Goal: Task Accomplishment & Management: Manage account settings

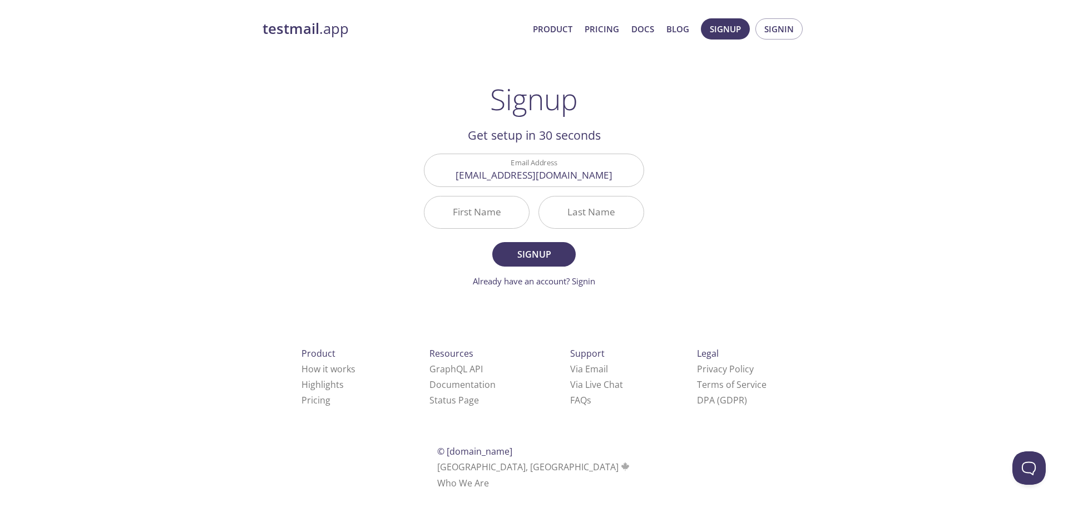
type input "[PERSON_NAME]"
click at [525, 258] on span "Signup" at bounding box center [533, 254] width 59 height 16
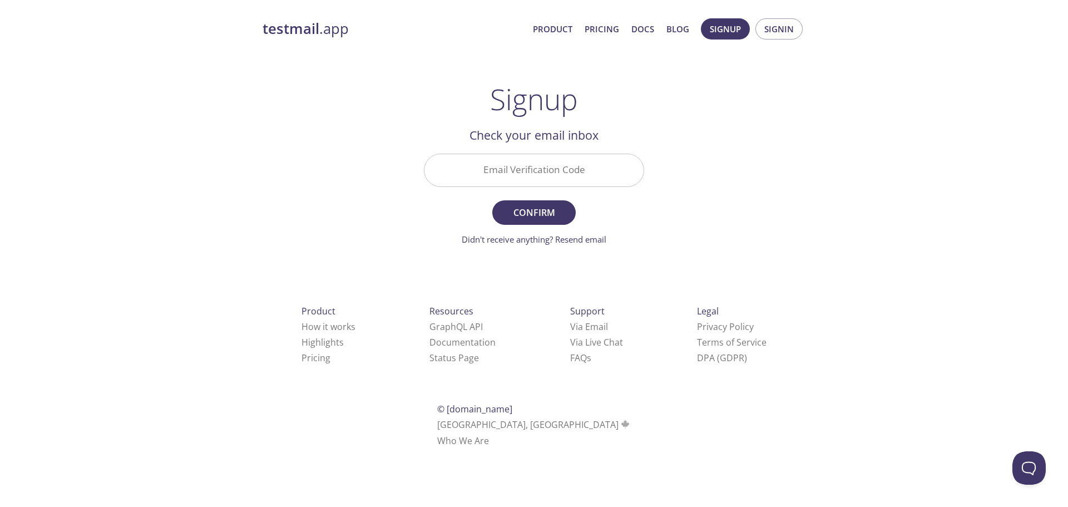
click at [538, 174] on input "Email Verification Code" at bounding box center [533, 170] width 219 height 32
paste input "3DARLAS"
type input "3DARLAS"
click at [539, 211] on span "Confirm" at bounding box center [533, 213] width 59 height 16
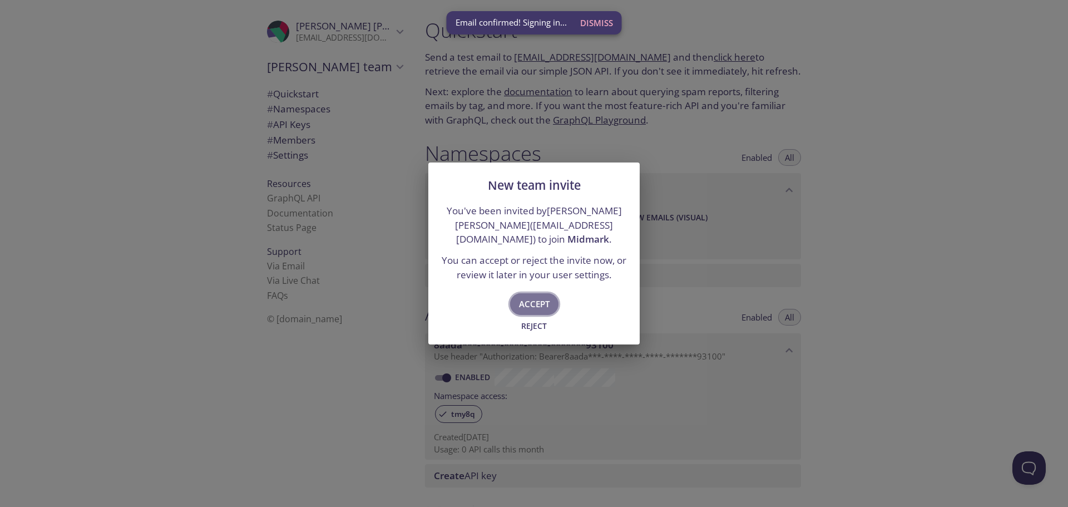
click at [549, 301] on button "Accept" at bounding box center [534, 303] width 48 height 21
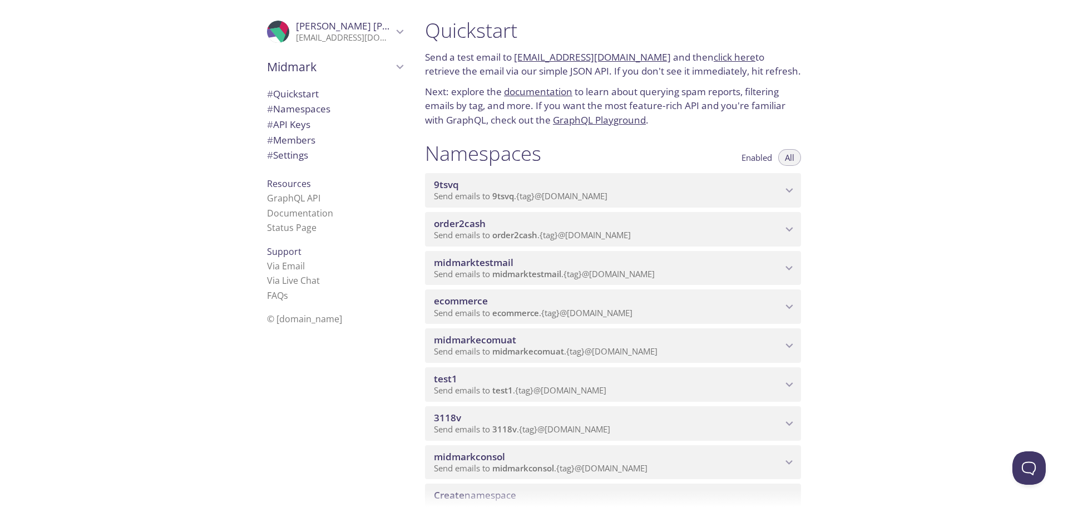
type input "Midmark"
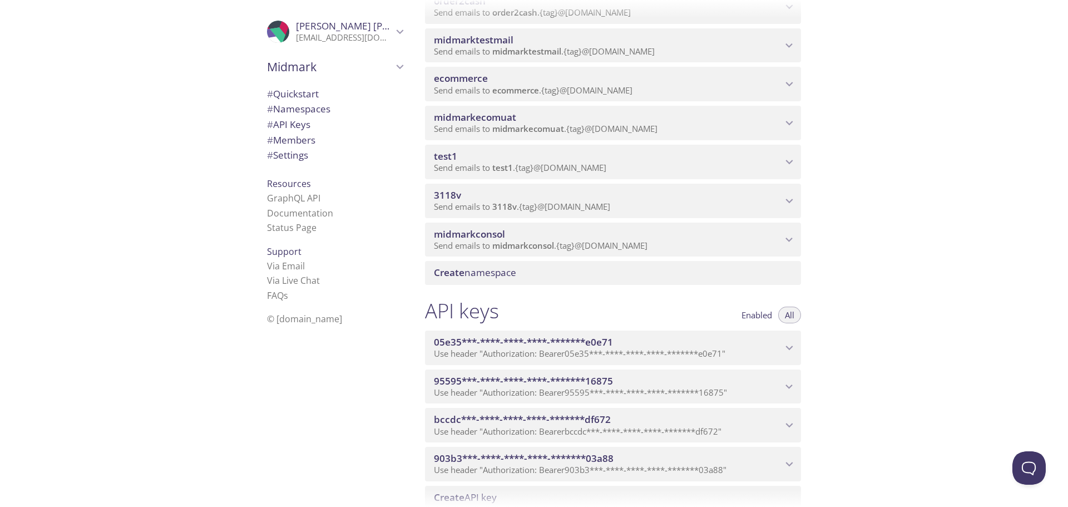
scroll to position [167, 0]
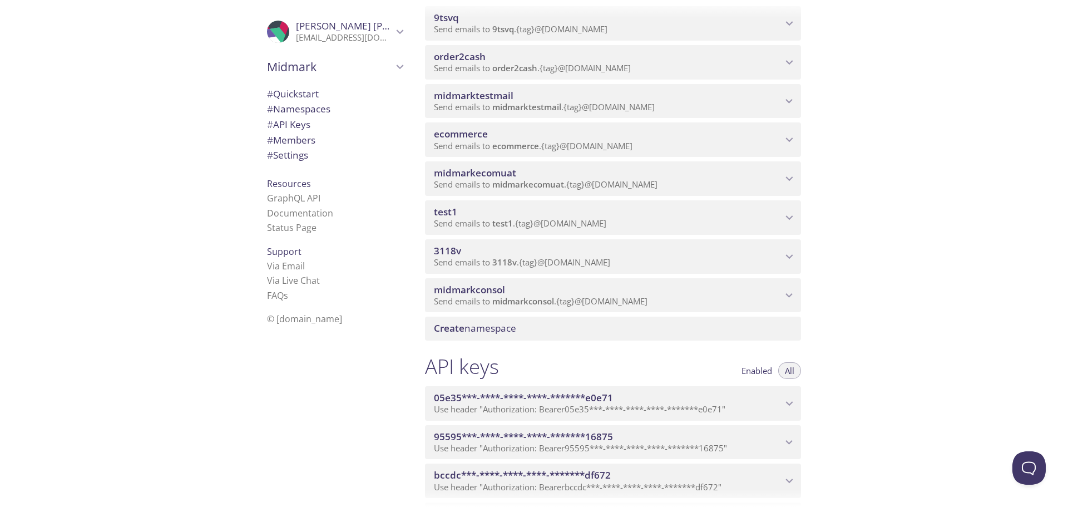
click at [700, 300] on p "Send emails to midmarkconsol . {tag} @[DOMAIN_NAME]" at bounding box center [608, 301] width 348 height 11
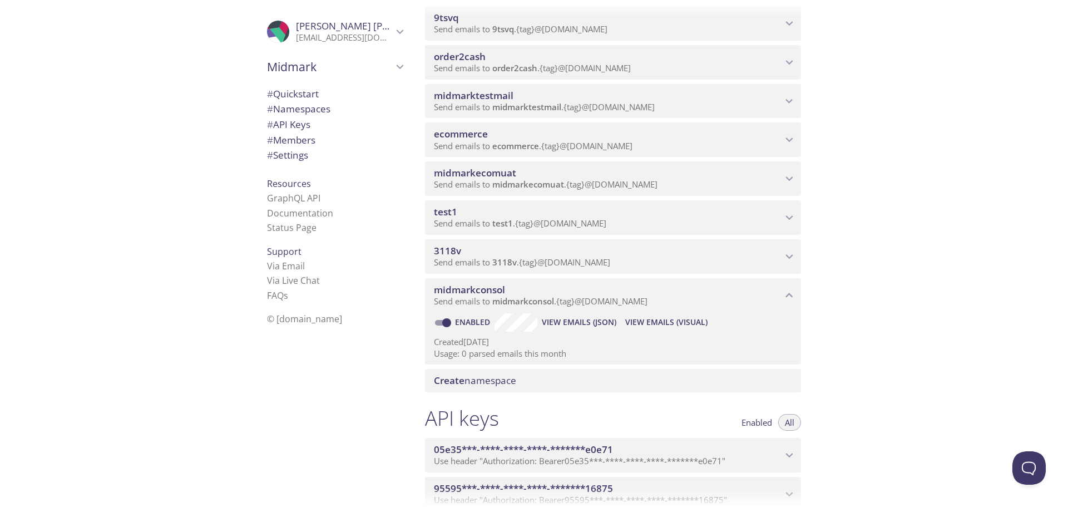
click at [555, 243] on div "3118v Send emails to 3118v . {tag} @[DOMAIN_NAME]" at bounding box center [613, 256] width 376 height 34
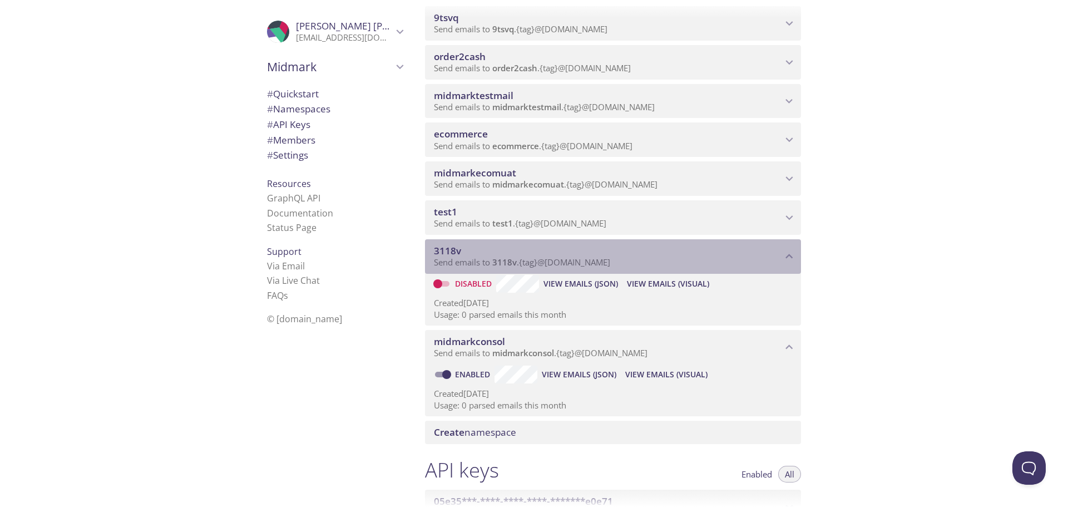
click at [555, 243] on div "3118v Send emails to 3118v . {tag} @[DOMAIN_NAME]" at bounding box center [613, 256] width 376 height 34
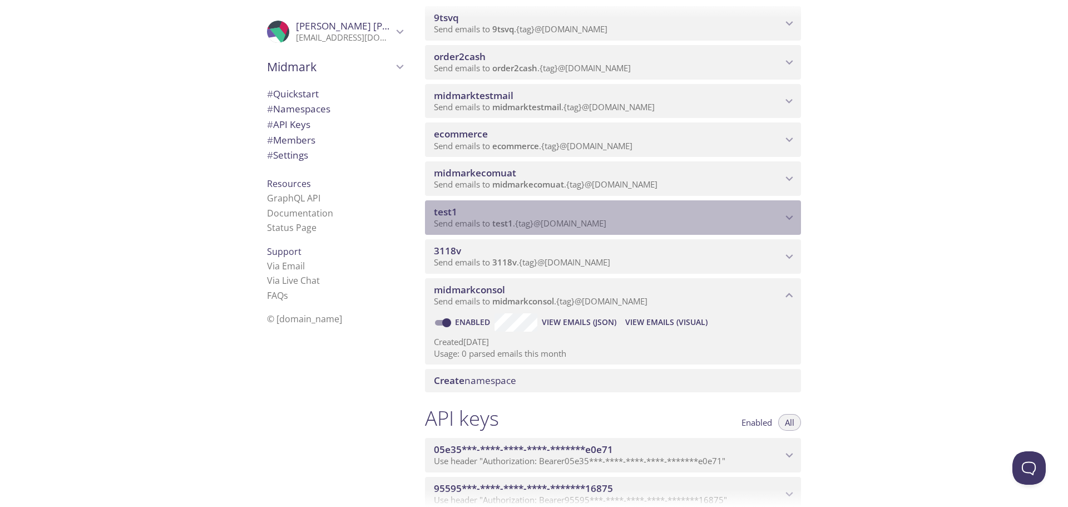
click at [569, 216] on span "test1" at bounding box center [608, 212] width 348 height 12
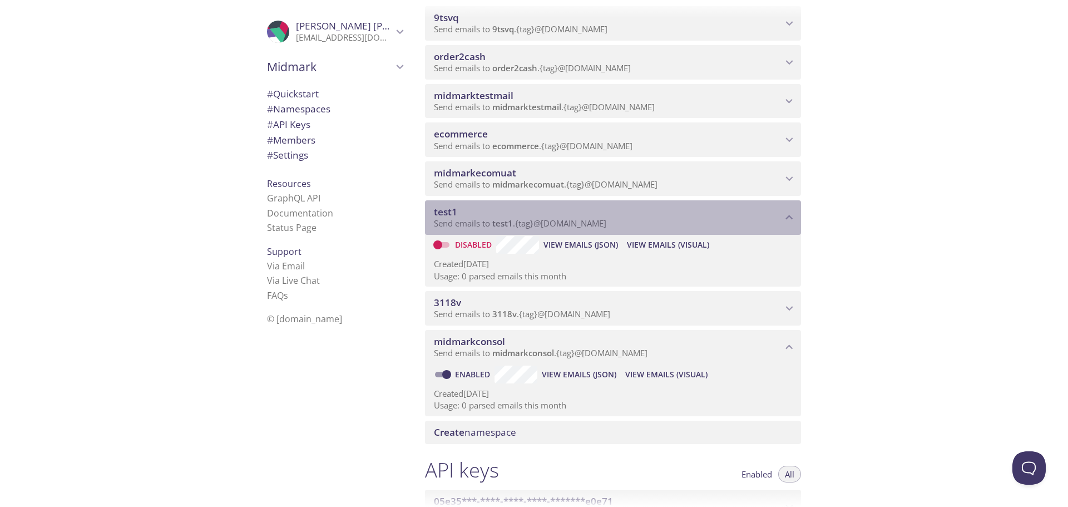
click at [569, 210] on span "test1" at bounding box center [608, 212] width 348 height 12
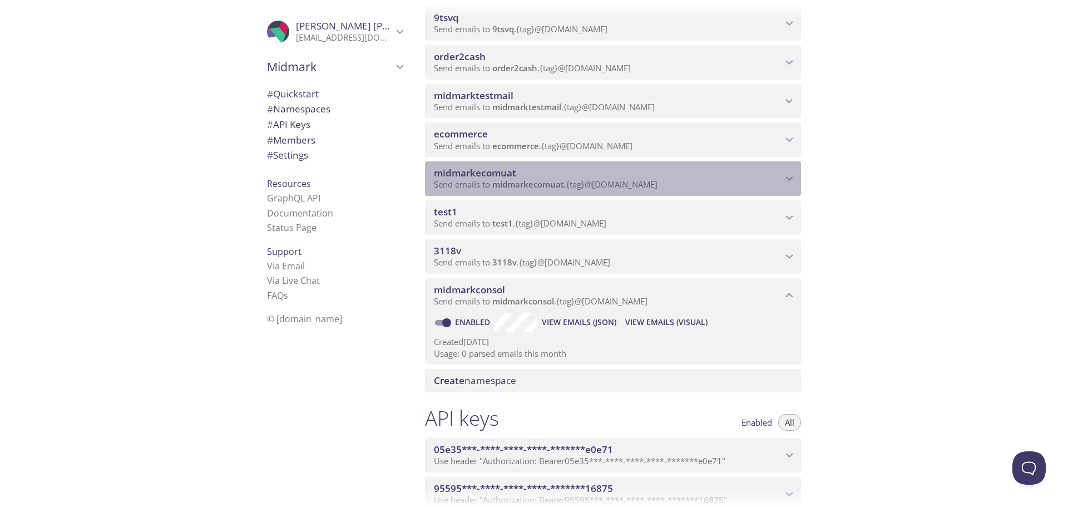
click at [578, 185] on span "Send emails to midmarkecomuat . {tag} @[DOMAIN_NAME]" at bounding box center [546, 183] width 224 height 11
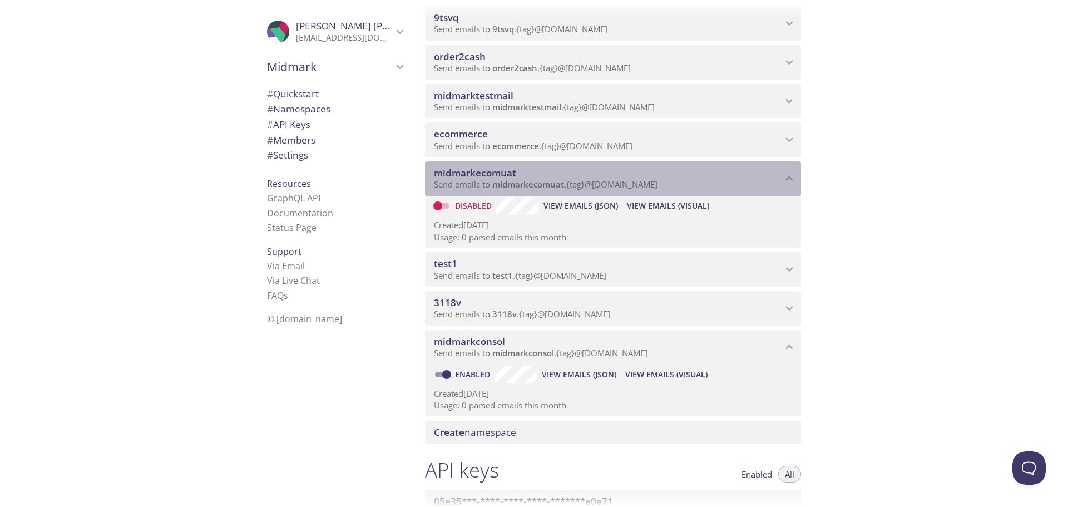
click at [578, 177] on span "midmarkecomuat" at bounding box center [608, 173] width 348 height 12
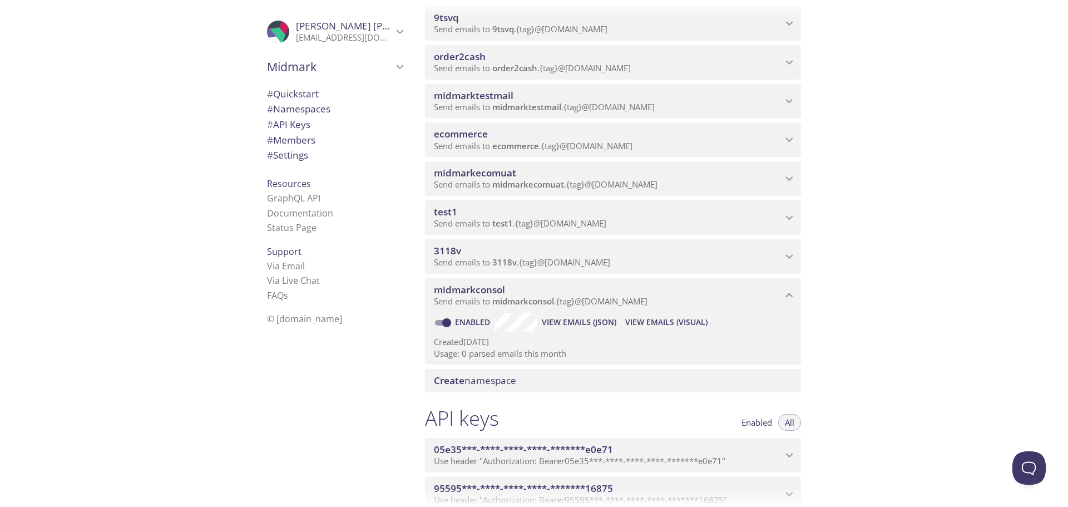
click at [587, 141] on span "Send emails to ecommerce . {tag} @[DOMAIN_NAME]" at bounding box center [533, 145] width 199 height 11
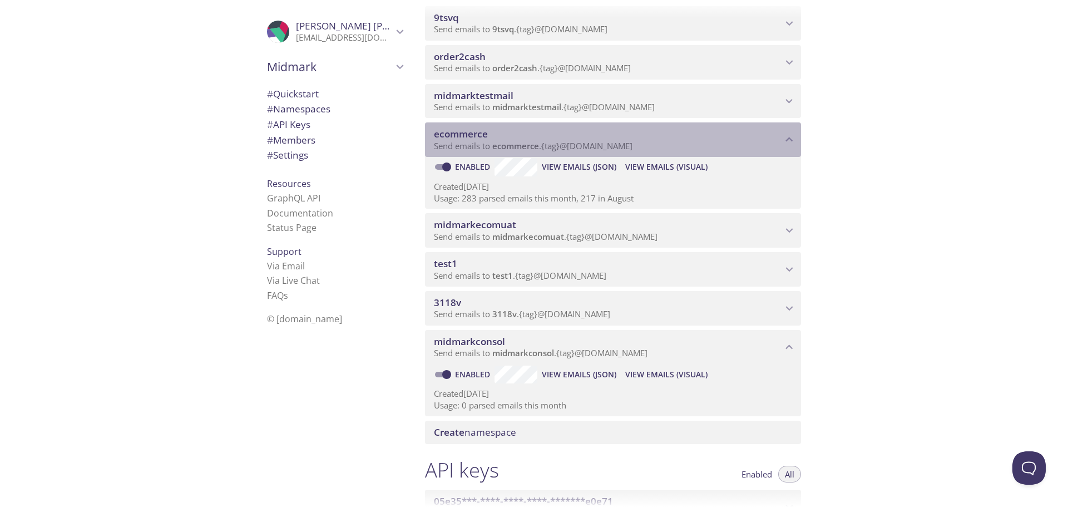
click at [587, 136] on span "ecommerce" at bounding box center [608, 134] width 348 height 12
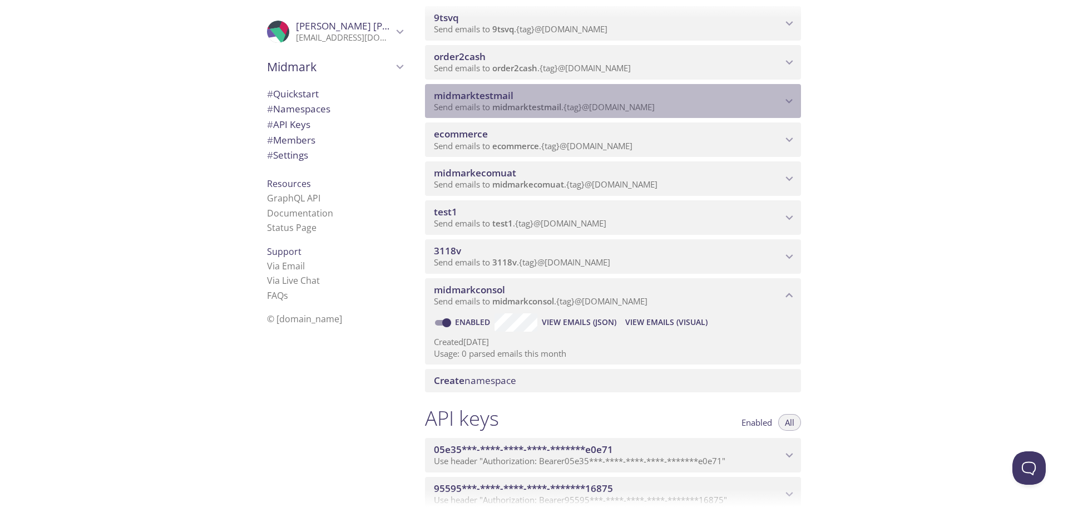
click at [587, 106] on span "Send emails to midmarktestmail . {tag} @[DOMAIN_NAME]" at bounding box center [544, 106] width 221 height 11
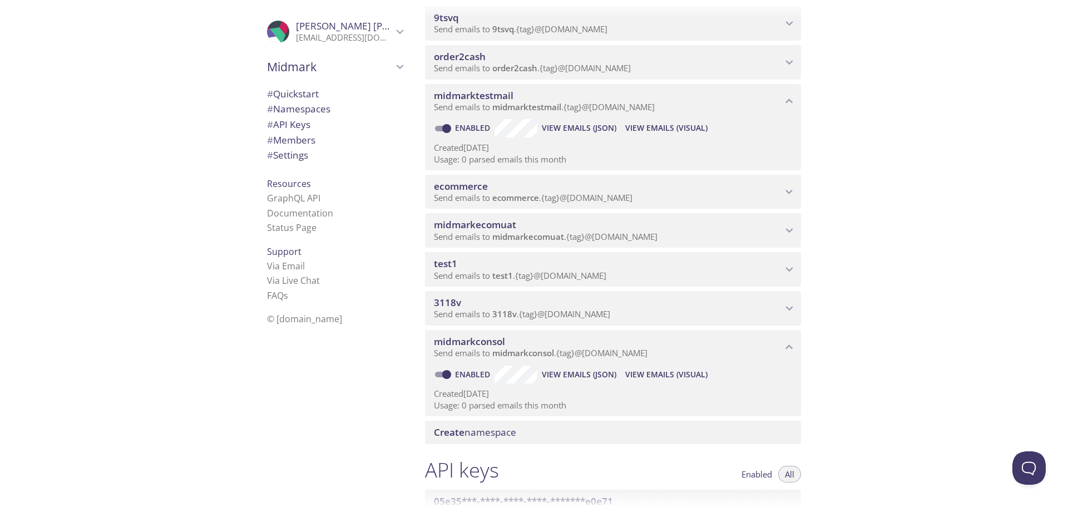
click at [587, 106] on span "Send emails to midmarktestmail . {tag} @[DOMAIN_NAME]" at bounding box center [544, 106] width 221 height 11
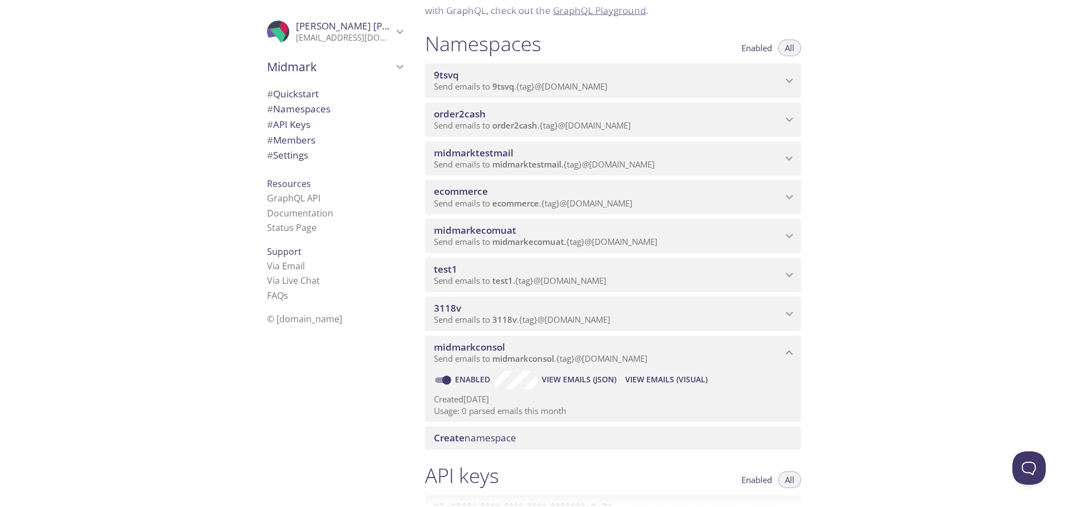
scroll to position [56, 0]
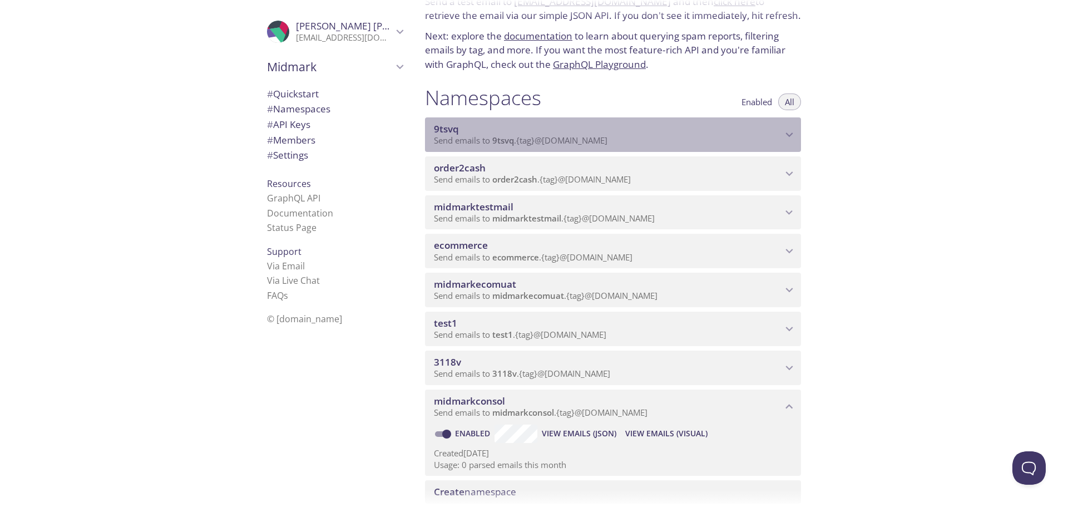
click at [752, 125] on span "9tsvq" at bounding box center [608, 129] width 348 height 12
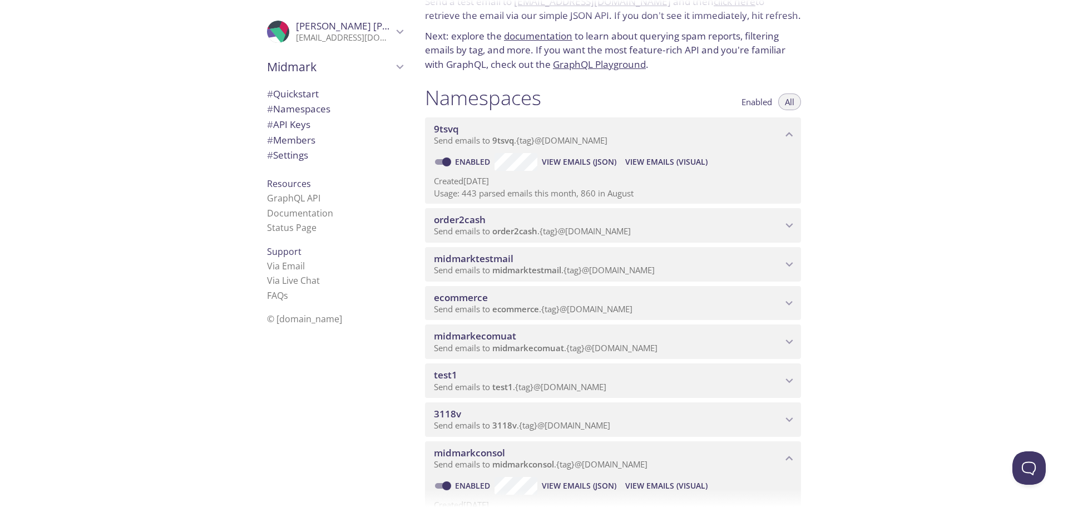
click at [735, 131] on span "9tsvq" at bounding box center [608, 129] width 348 height 12
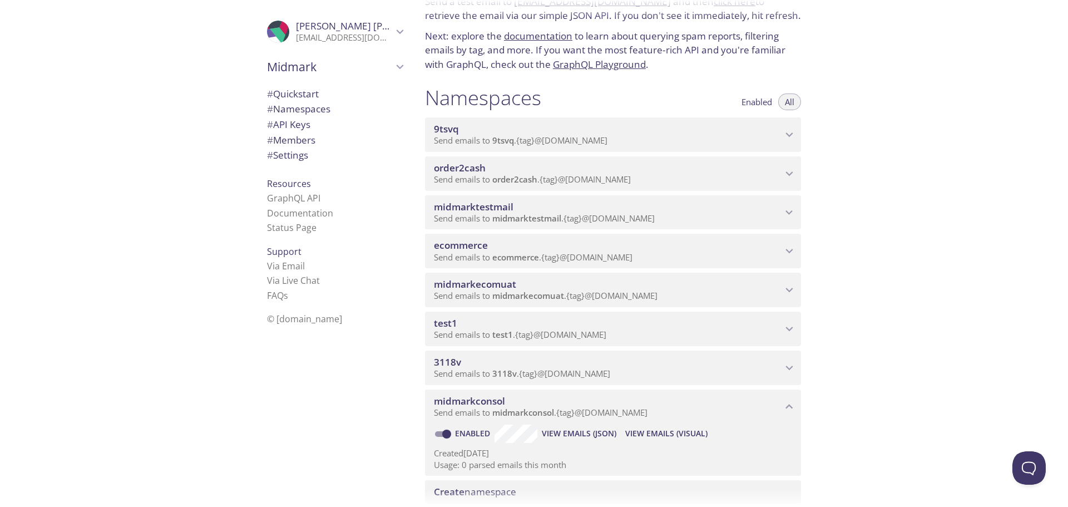
click at [721, 147] on div "9tsvq Send emails to 9tsvq . {tag} @[DOMAIN_NAME]" at bounding box center [613, 134] width 376 height 34
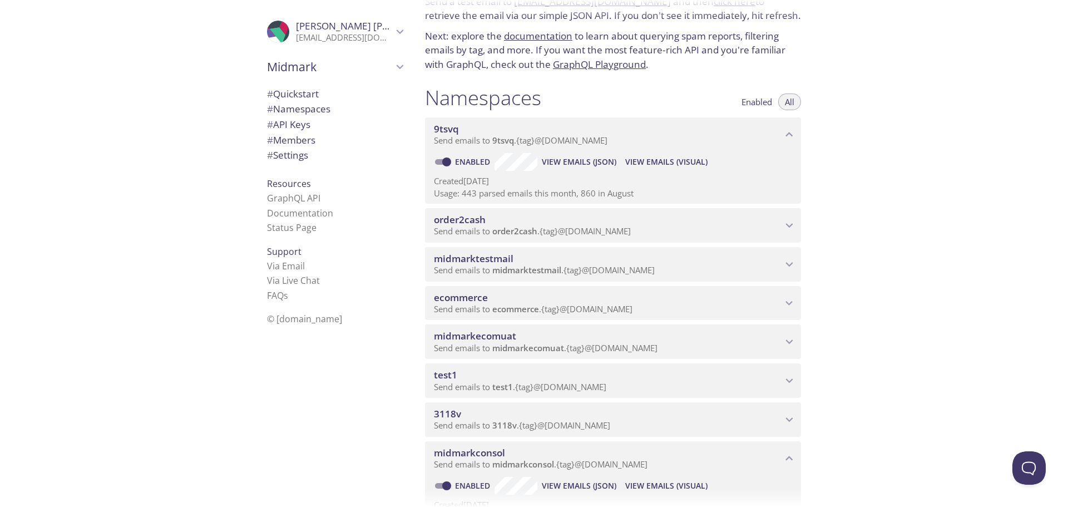
click at [725, 132] on span "9tsvq" at bounding box center [608, 129] width 348 height 12
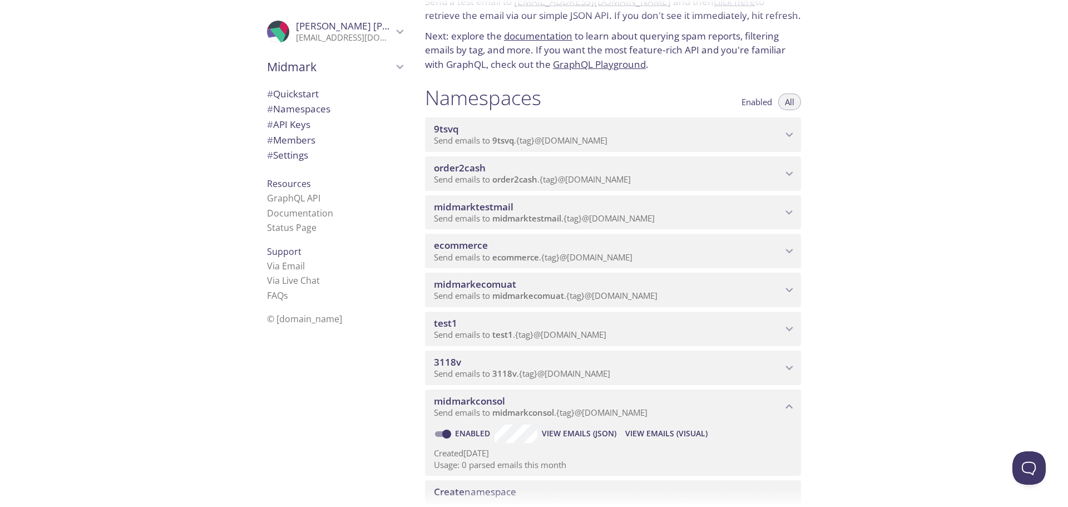
click at [654, 173] on span "order2cash" at bounding box center [608, 168] width 348 height 12
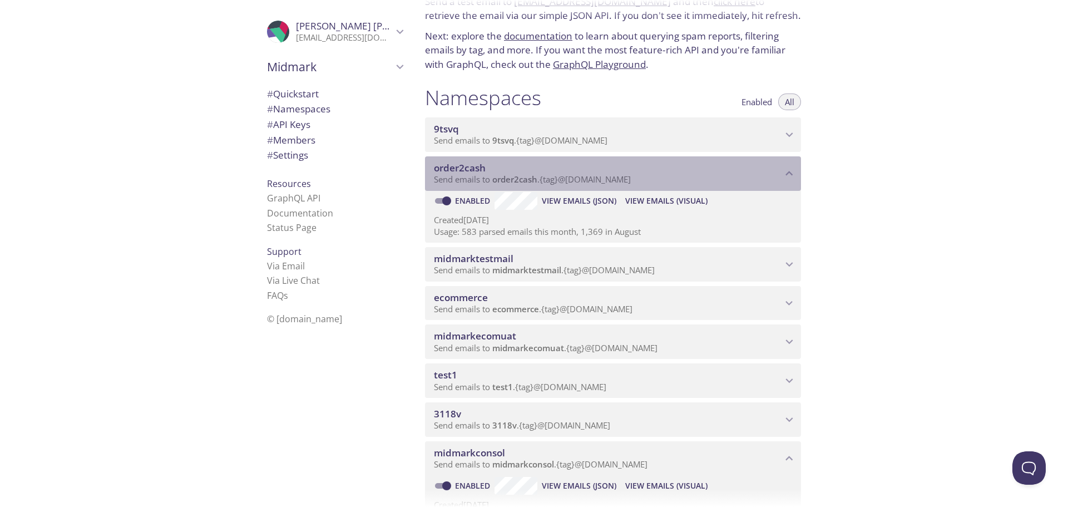
click at [655, 172] on span "order2cash" at bounding box center [608, 168] width 348 height 12
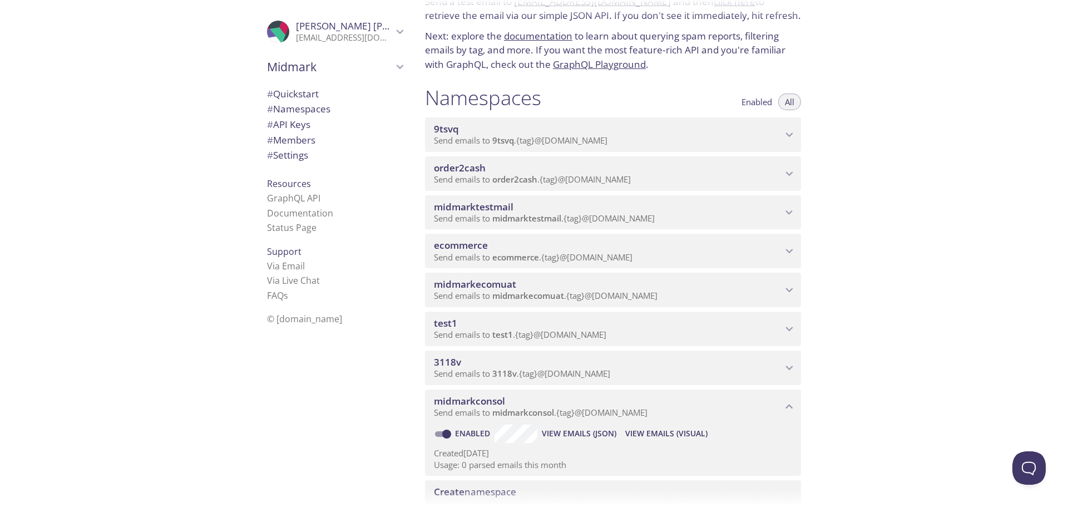
click at [658, 205] on span "midmarktestmail" at bounding box center [608, 207] width 348 height 12
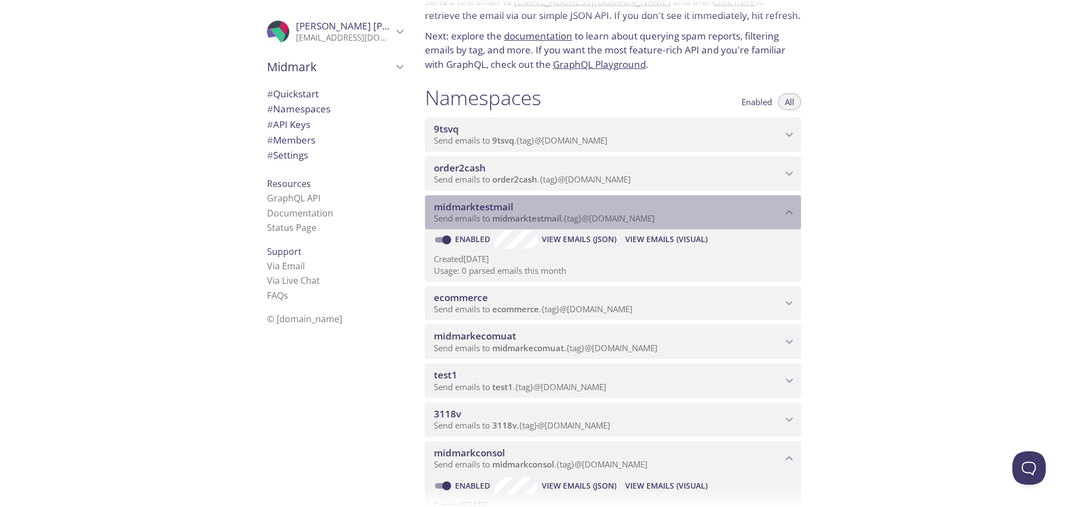
click at [658, 205] on span "midmarktestmail" at bounding box center [608, 207] width 348 height 12
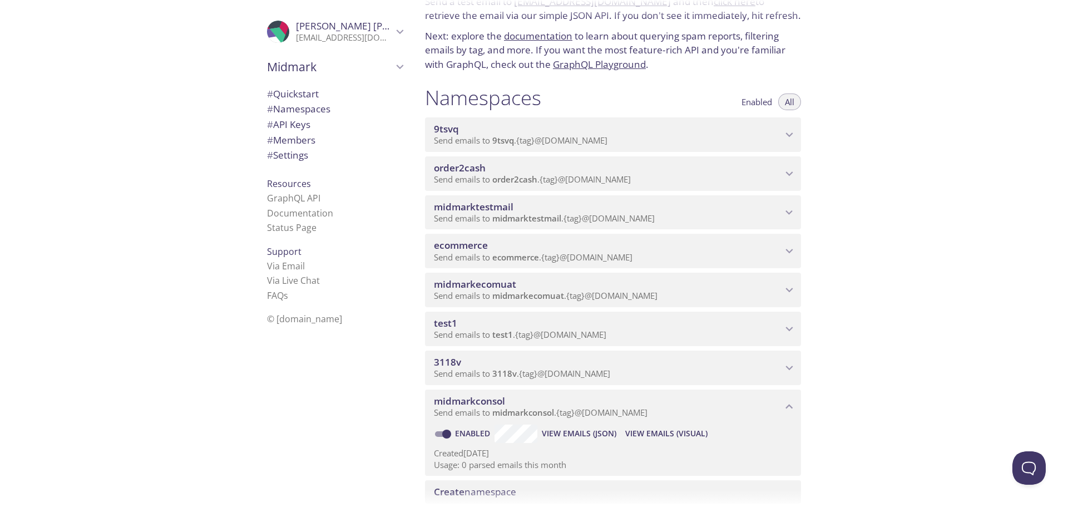
click at [666, 249] on span "ecommerce" at bounding box center [608, 245] width 348 height 12
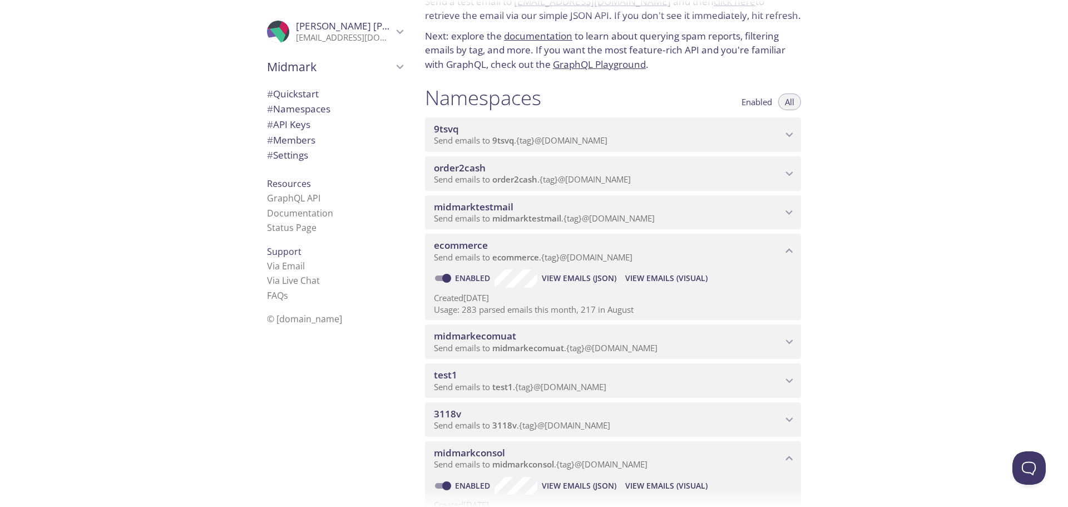
click at [762, 251] on span "ecommerce" at bounding box center [608, 245] width 348 height 12
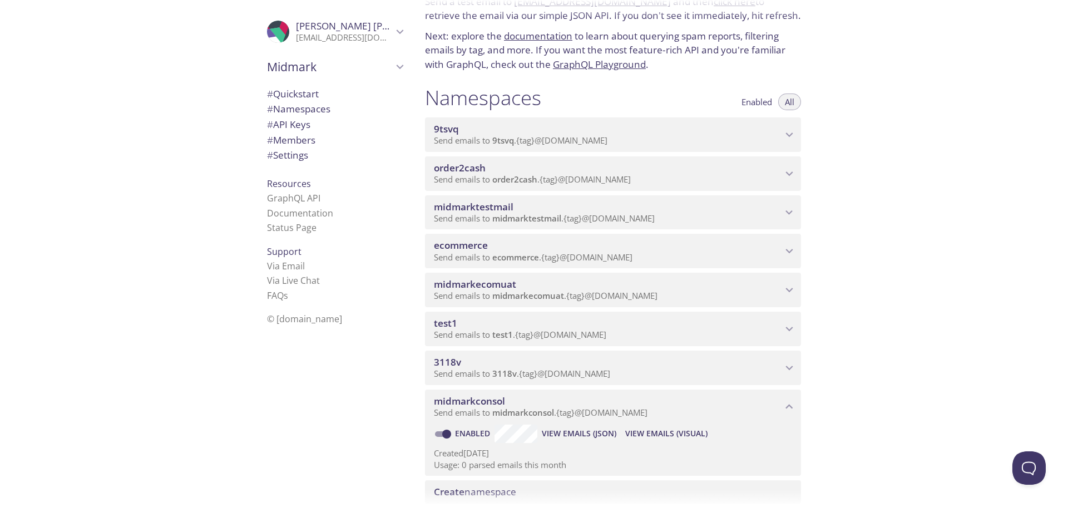
click at [745, 279] on span "midmarkecomuat" at bounding box center [608, 284] width 348 height 12
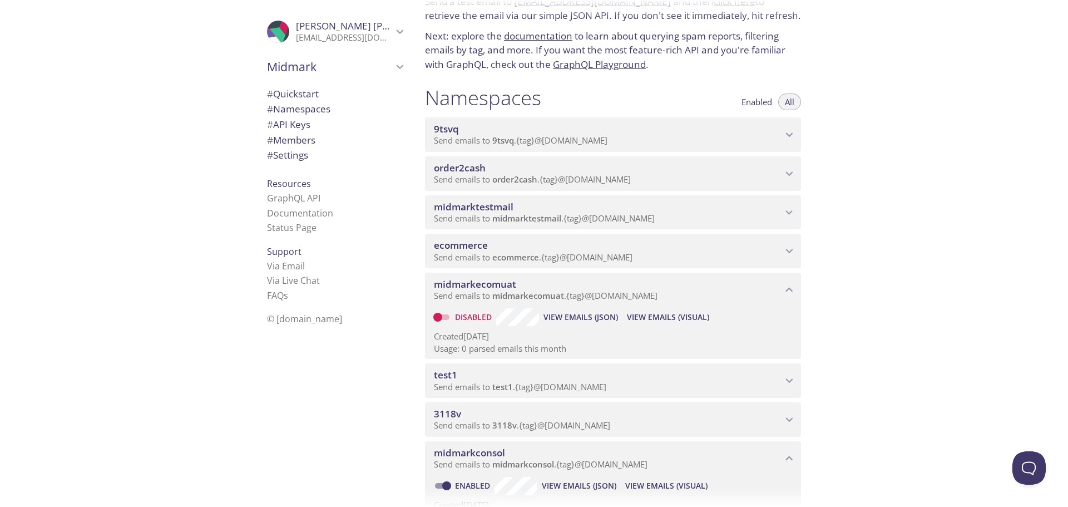
click at [745, 279] on span "midmarkecomuat" at bounding box center [608, 284] width 348 height 12
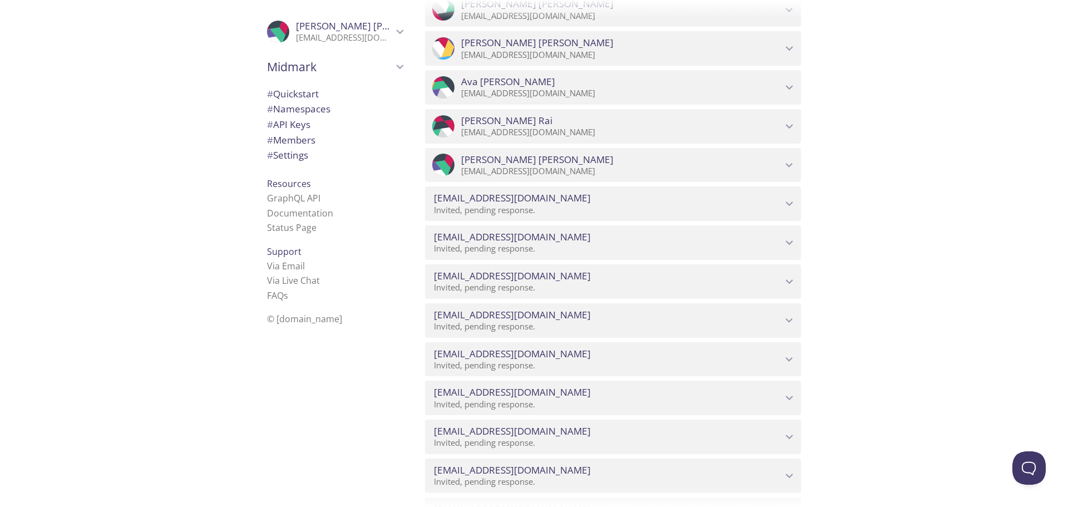
scroll to position [2057, 0]
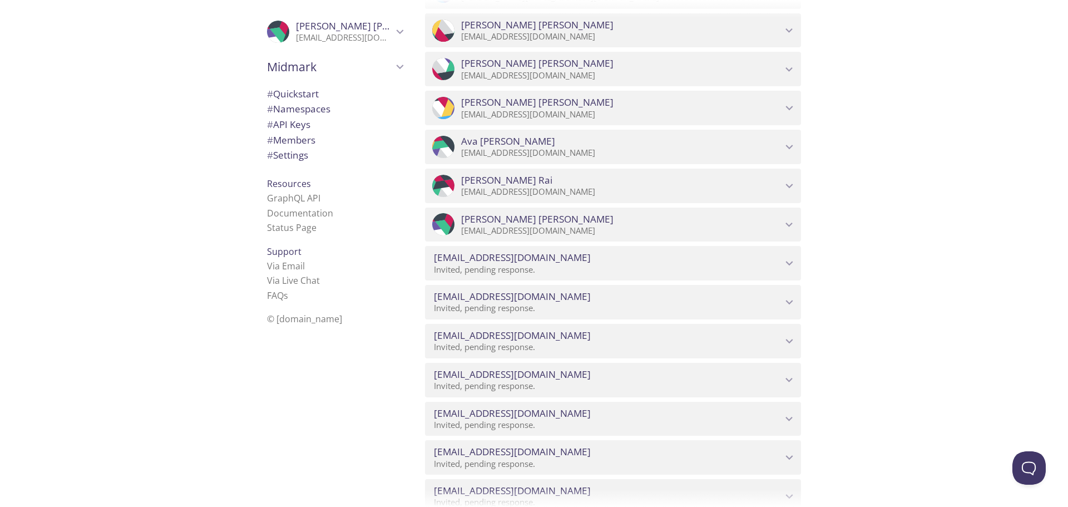
click at [793, 219] on icon "Tyler Hilgeman" at bounding box center [789, 224] width 14 height 14
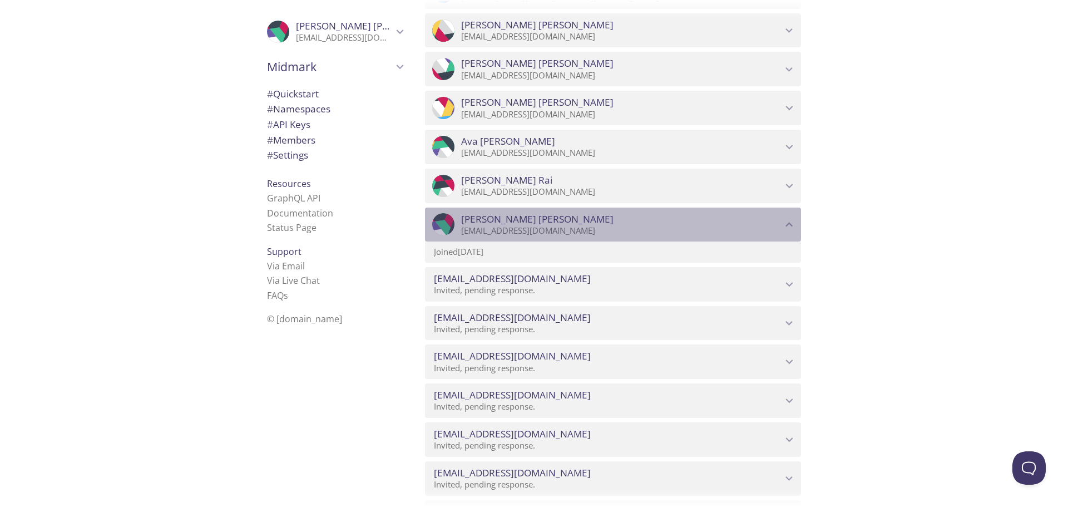
click at [793, 219] on icon "Tyler Hilgeman" at bounding box center [789, 224] width 14 height 14
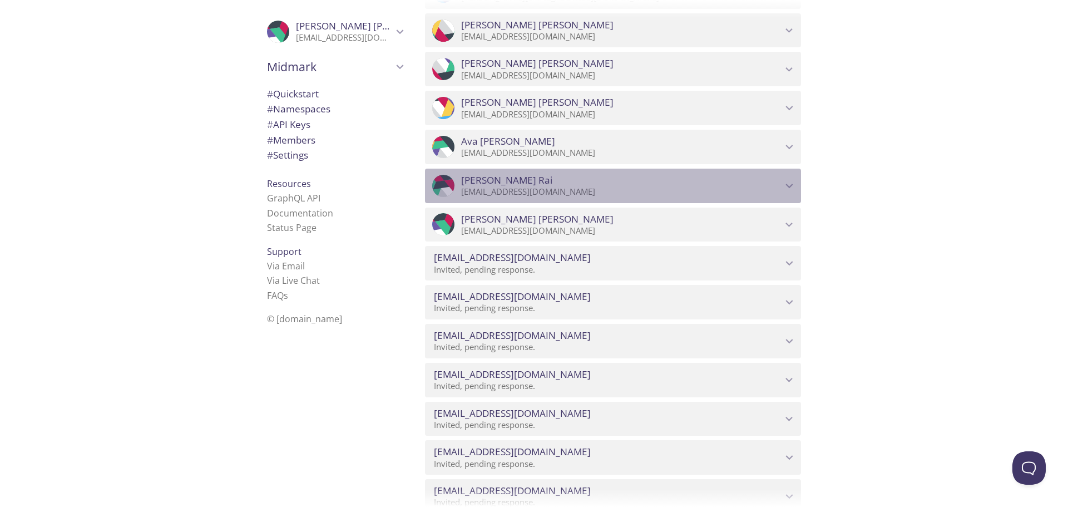
click at [796, 171] on div ".cls-1 { fill: #6d5ca8; } .cls-2 { fill: #3fc191; } .cls-3 { fill: #3b4752; } .…" at bounding box center [613, 185] width 376 height 34
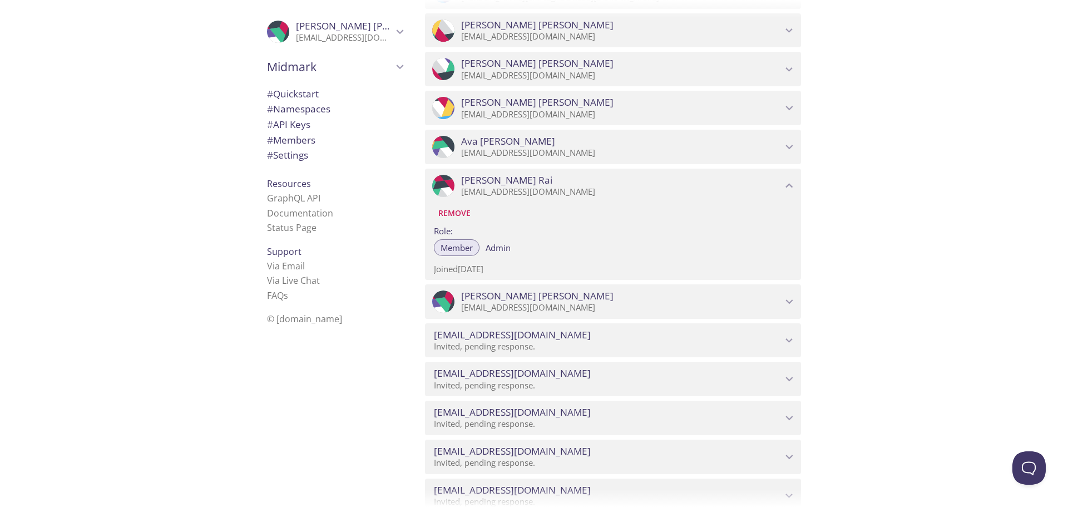
click at [792, 177] on div ".cls-1 { fill: #6d5ca8; } .cls-2 { fill: #3fc191; } .cls-3 { fill: #3b4752; } .…" at bounding box center [613, 185] width 376 height 34
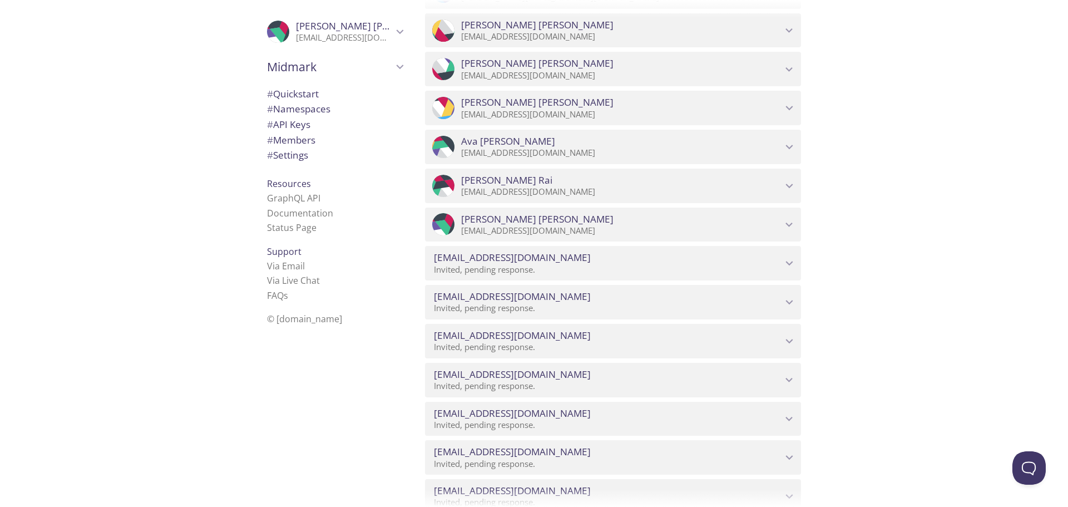
click at [777, 221] on span "[PERSON_NAME]" at bounding box center [621, 219] width 321 height 12
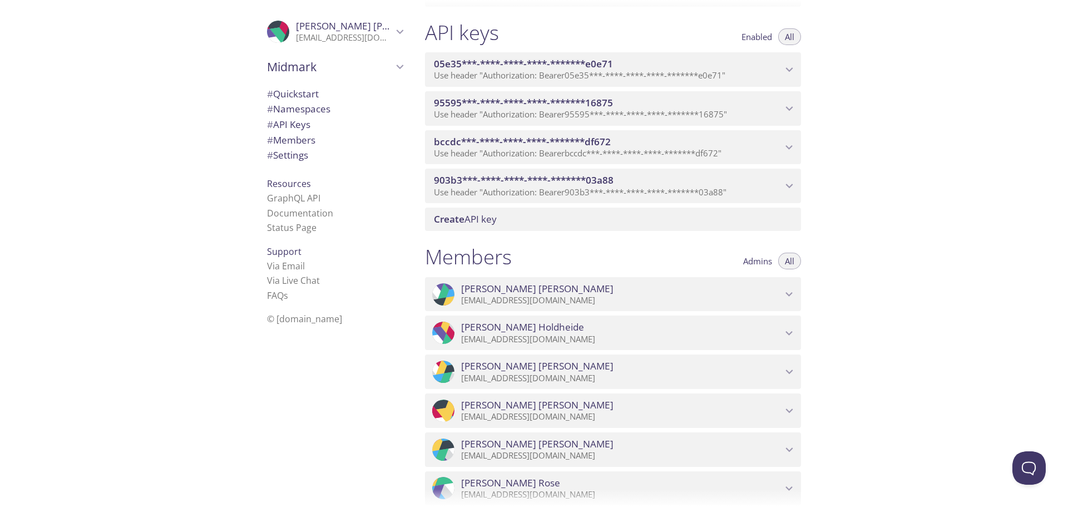
scroll to position [556, 0]
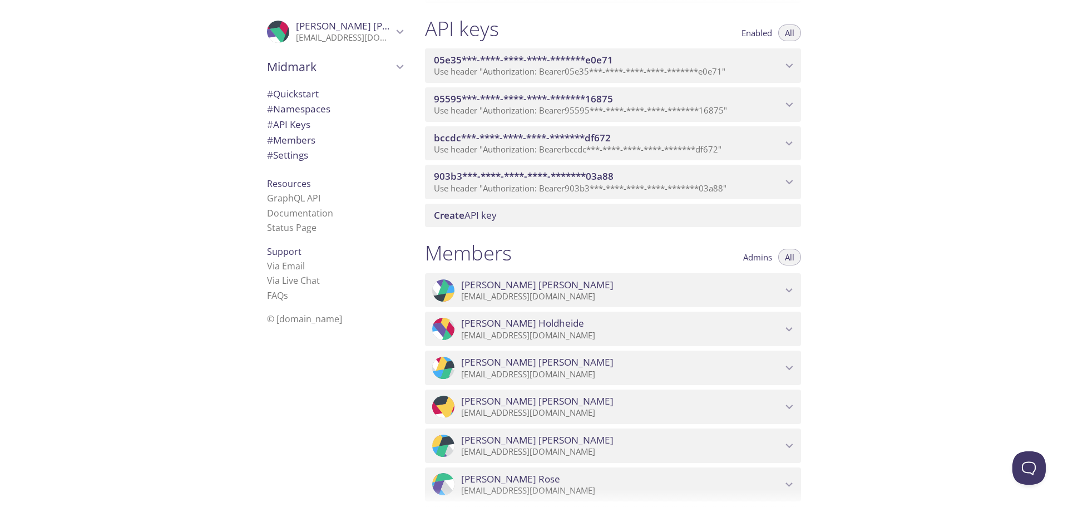
click at [1064, 12] on div at bounding box center [534, 9] width 1068 height 18
click at [745, 257] on span "Admins" at bounding box center [757, 257] width 29 height 0
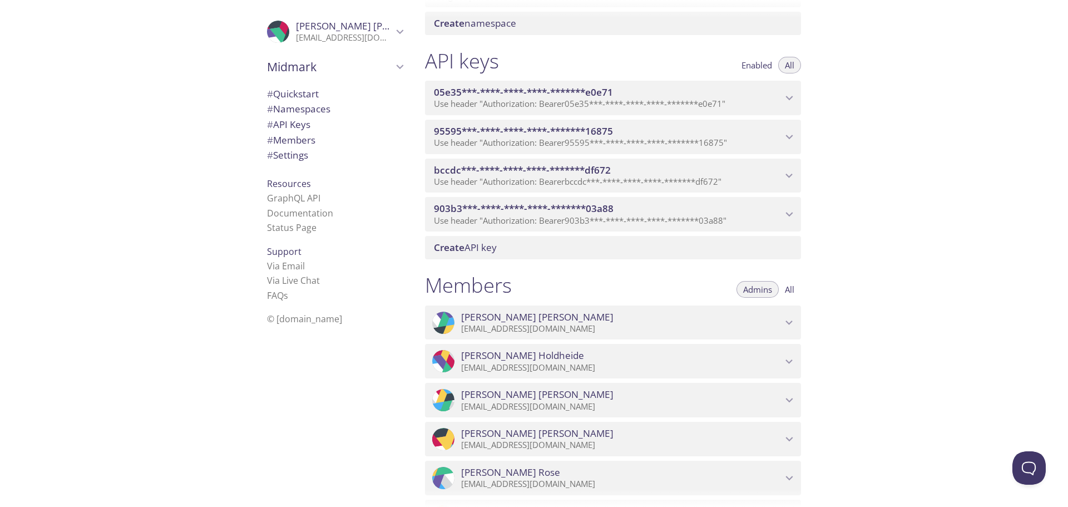
scroll to position [500, 0]
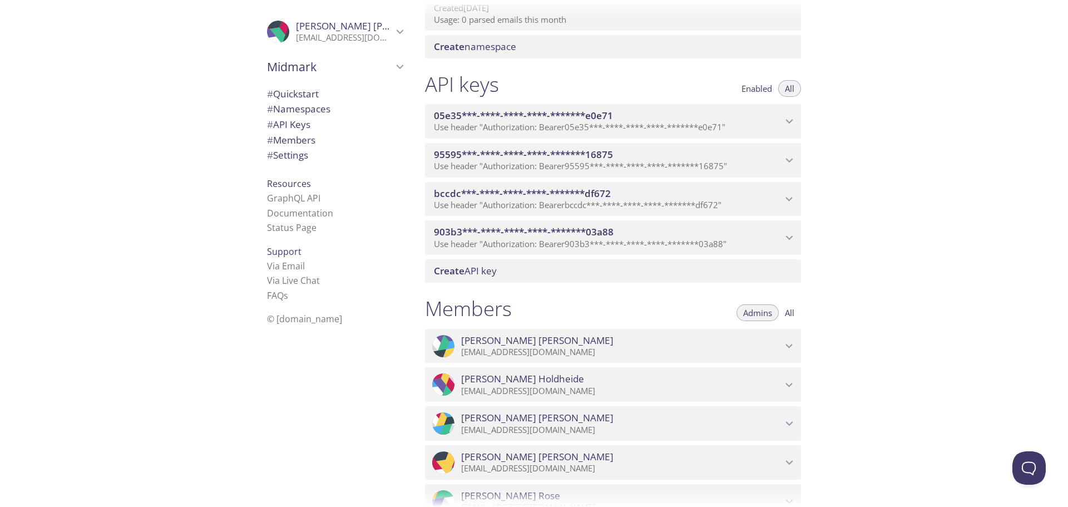
click at [597, 266] on span "Create API key" at bounding box center [615, 271] width 363 height 12
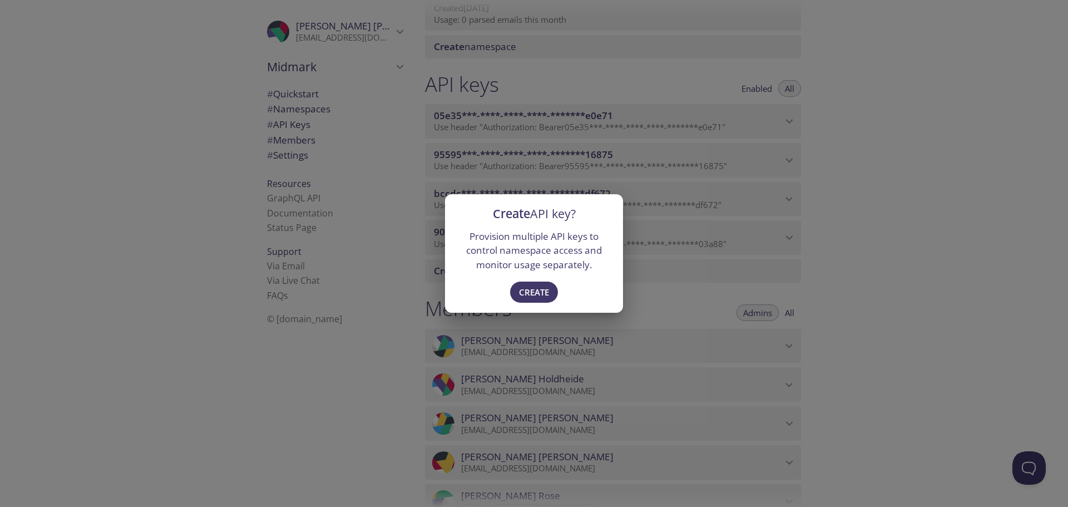
click at [735, 251] on div "Create API key? Provision multiple API keys to control namespace access and mon…" at bounding box center [534, 253] width 1068 height 507
